Goal: Task Accomplishment & Management: Complete application form

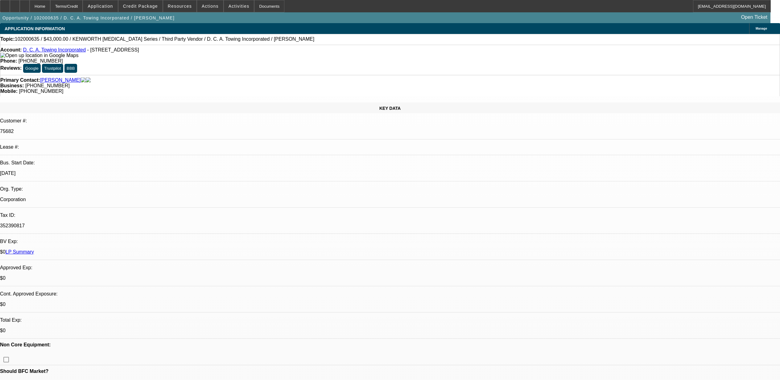
select select "0"
select select "2"
select select "0"
select select "6"
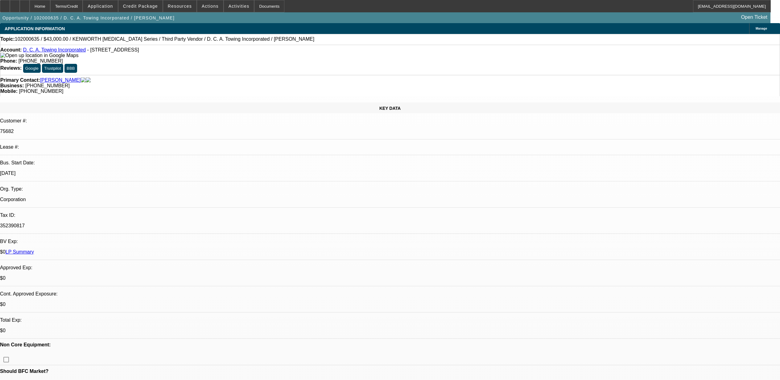
select select "0"
select select "6"
select select "0"
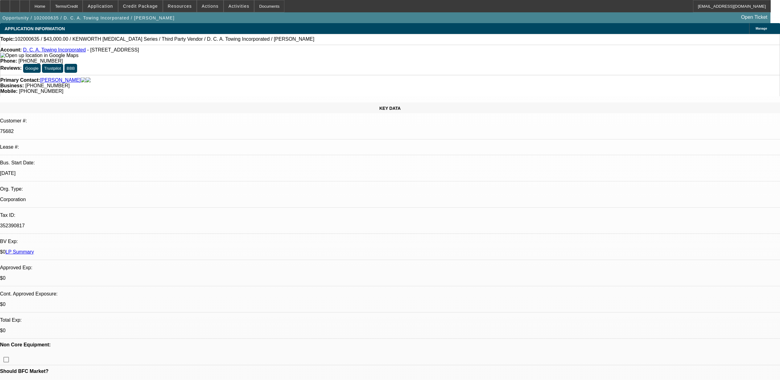
select select "0"
select select "6"
select select "0"
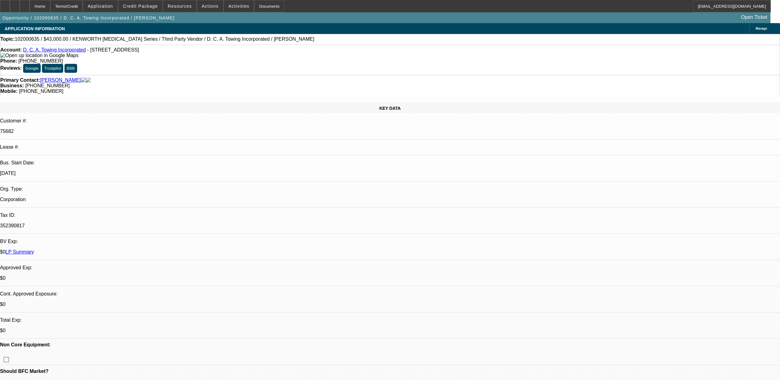
select select "0"
select select "6"
